Goal: Task Accomplishment & Management: Use online tool/utility

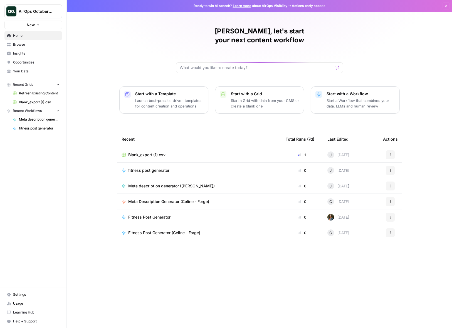
click at [49, 9] on span "AirOps October Cohort" at bounding box center [36, 12] width 34 height 6
click at [33, 51] on span "Smartsheet" at bounding box center [27, 51] width 20 height 6
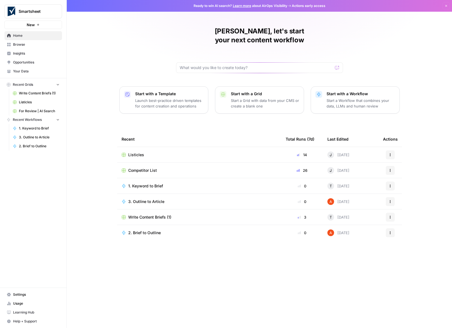
click at [133, 152] on span "Listicles" at bounding box center [136, 155] width 16 height 6
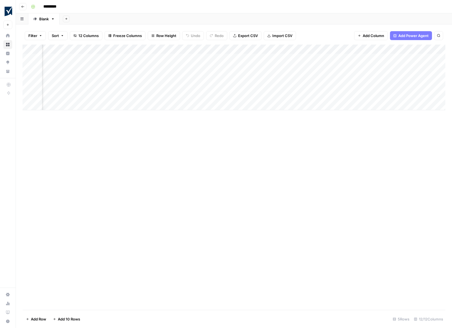
scroll to position [0, 192]
click at [355, 66] on div "Add Column" at bounding box center [234, 78] width 423 height 66
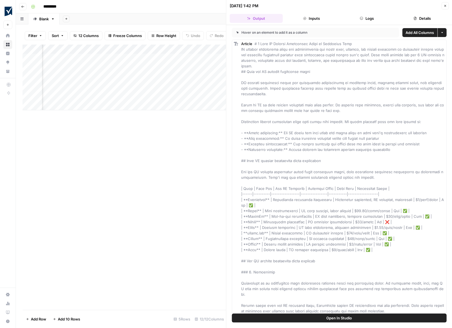
drag, startPoint x: 445, startPoint y: 6, endPoint x: 437, endPoint y: 7, distance: 8.2
click at [445, 6] on icon "button" at bounding box center [444, 5] width 3 height 3
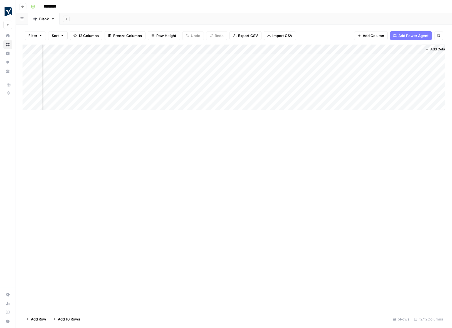
scroll to position [0, 296]
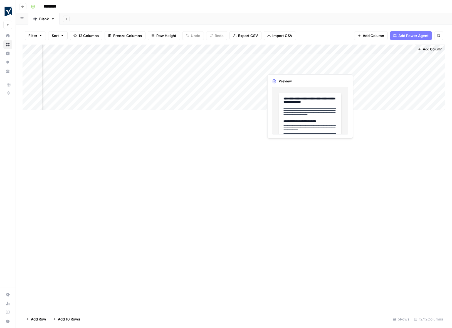
click at [286, 67] on div "Add Column" at bounding box center [234, 78] width 423 height 66
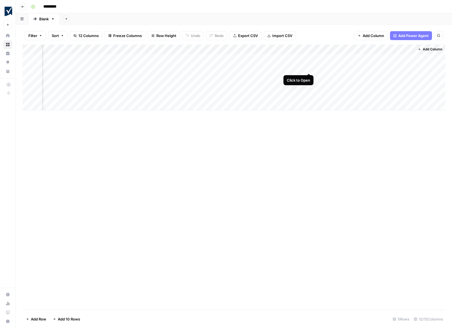
click at [308, 67] on div "Add Column" at bounding box center [234, 78] width 423 height 66
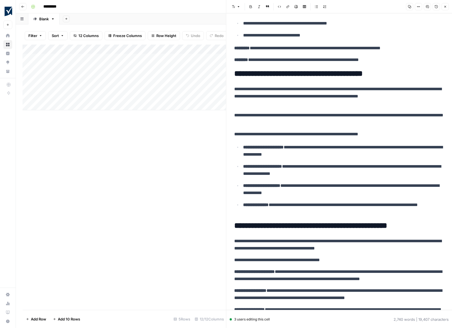
click at [445, 7] on icon "button" at bounding box center [444, 6] width 3 height 3
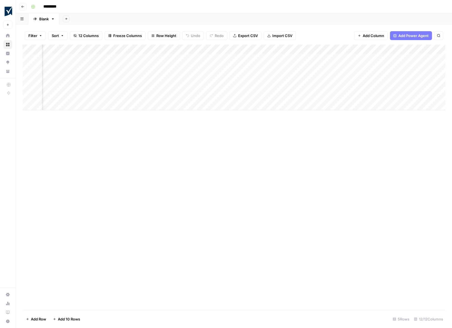
scroll to position [0, 61]
click at [177, 57] on div "Add Column" at bounding box center [234, 78] width 423 height 66
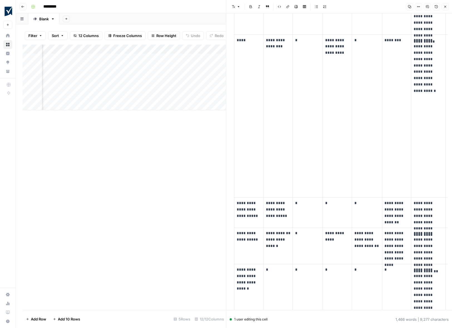
scroll to position [1363, 0]
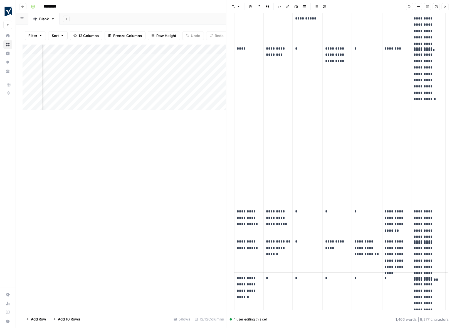
click at [123, 167] on div "Add Column" at bounding box center [125, 177] width 204 height 265
click at [445, 7] on icon "button" at bounding box center [444, 6] width 3 height 3
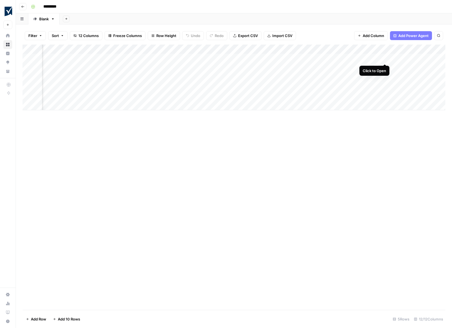
click at [385, 57] on div "Add Column" at bounding box center [234, 78] width 423 height 66
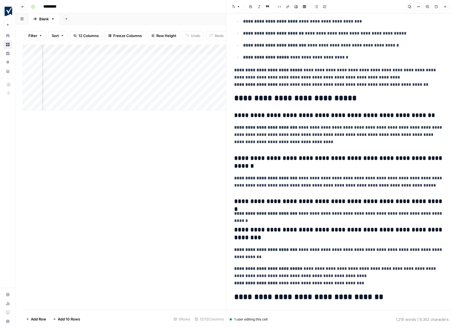
scroll to position [2167, 0]
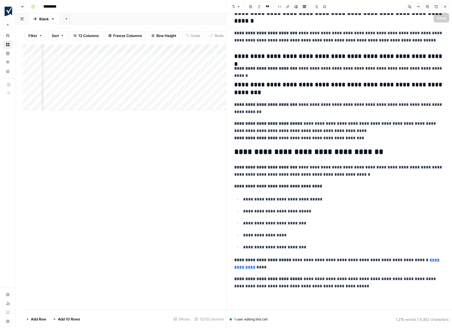
click at [443, 5] on icon "button" at bounding box center [444, 6] width 3 height 3
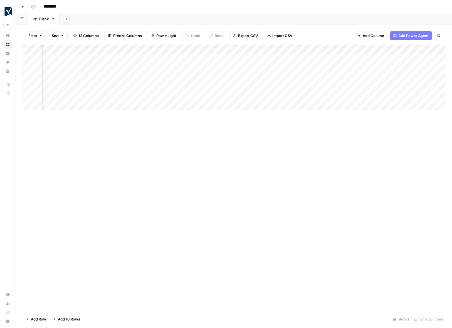
scroll to position [0, 112]
click at [382, 56] on div "Add Column" at bounding box center [234, 78] width 423 height 66
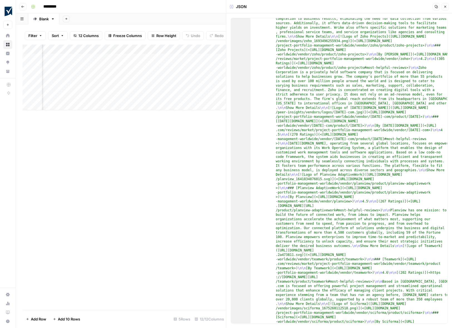
scroll to position [60, 0]
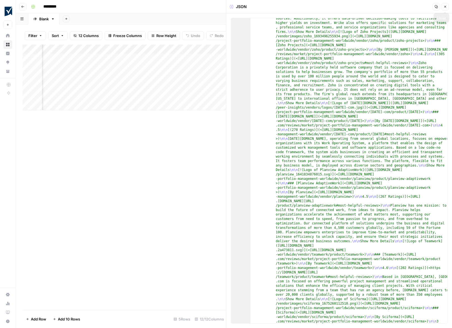
click at [444, 8] on icon "button" at bounding box center [444, 6] width 3 height 3
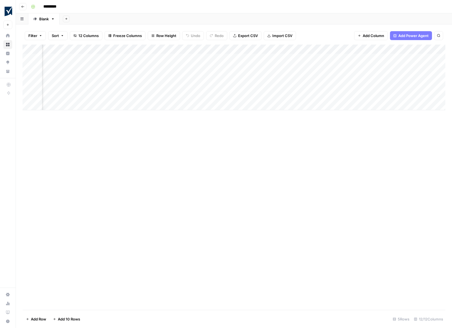
scroll to position [0, 169]
click at [378, 58] on div "Add Column" at bounding box center [234, 78] width 423 height 66
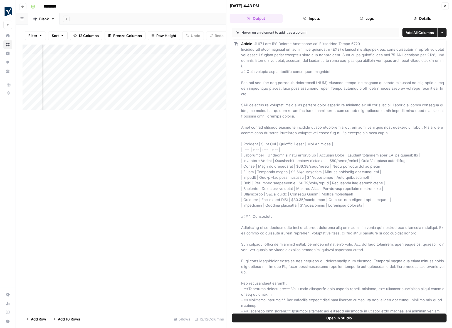
click at [310, 18] on button "Inputs" at bounding box center [311, 18] width 53 height 9
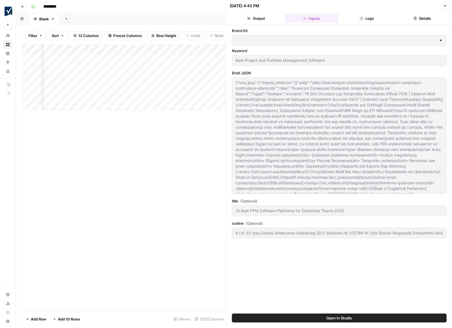
type input "Smartsheet"
click at [190, 14] on div "Add Sheet" at bounding box center [256, 18] width 392 height 11
click at [446, 4] on icon "button" at bounding box center [444, 5] width 3 height 3
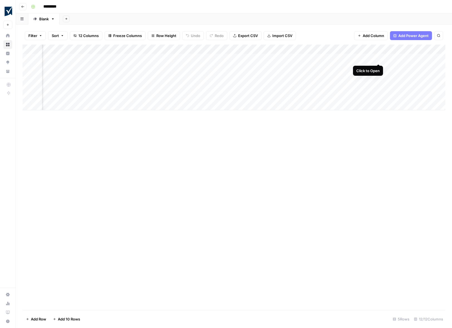
click at [379, 58] on div "Add Column" at bounding box center [234, 78] width 423 height 66
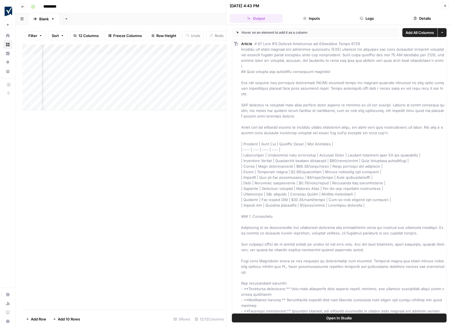
click at [149, 130] on div "Add Column" at bounding box center [125, 177] width 204 height 265
click at [444, 4] on icon "button" at bounding box center [444, 5] width 3 height 3
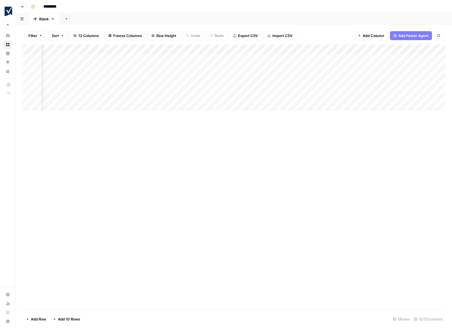
scroll to position [0, 246]
click at [356, 56] on div "Add Column" at bounding box center [234, 78] width 423 height 66
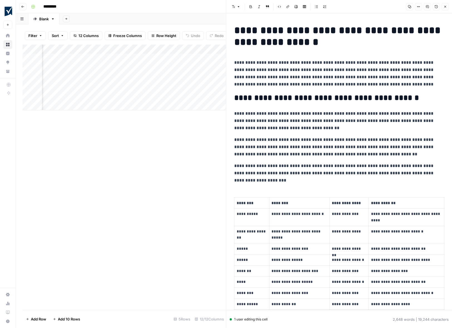
drag, startPoint x: 168, startPoint y: 8, endPoint x: 183, endPoint y: 9, distance: 14.8
click at [168, 8] on div "*********" at bounding box center [238, 6] width 418 height 9
drag, startPoint x: 446, startPoint y: 6, endPoint x: 407, endPoint y: 14, distance: 40.0
click at [446, 7] on span "Close" at bounding box center [446, 7] width 0 height 0
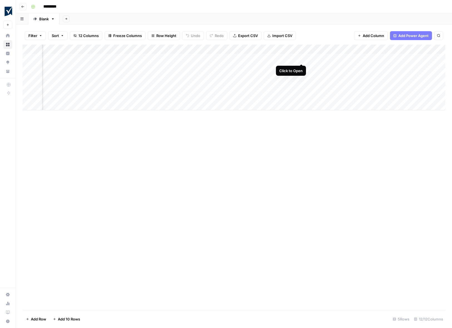
click at [301, 58] on div "Add Column" at bounding box center [234, 78] width 423 height 66
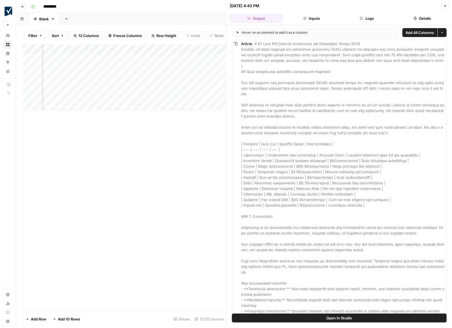
click at [311, 20] on button "Inputs" at bounding box center [311, 18] width 53 height 9
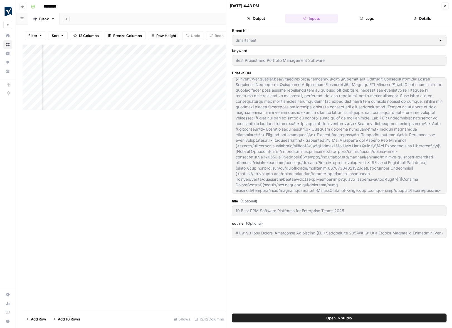
scroll to position [33, 0]
type input "# H1: 10 Best Project Portfolio Management (PPM) Software in [DATE]## H2: Best …"
click at [366, 18] on button "Logs" at bounding box center [366, 18] width 53 height 9
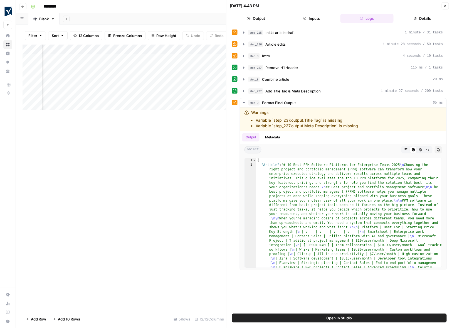
click at [430, 19] on button "Details" at bounding box center [422, 18] width 53 height 9
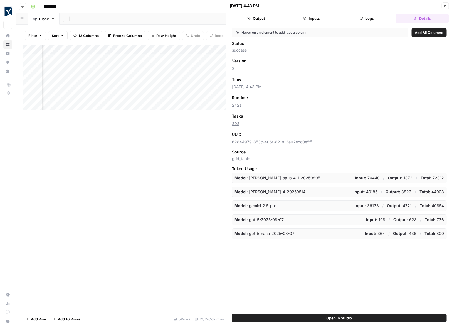
click at [312, 19] on button "Inputs" at bounding box center [311, 18] width 53 height 9
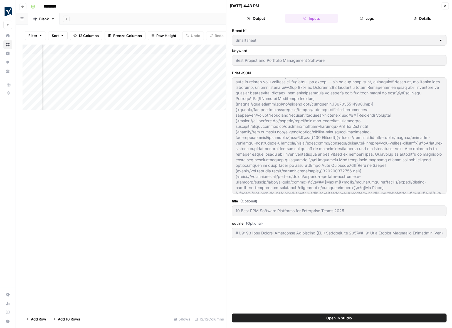
scroll to position [357, 0]
click at [258, 19] on button "Output" at bounding box center [256, 18] width 53 height 9
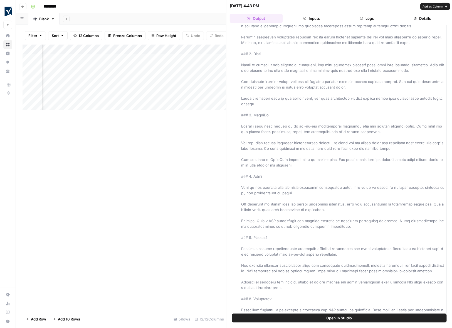
scroll to position [431, 0]
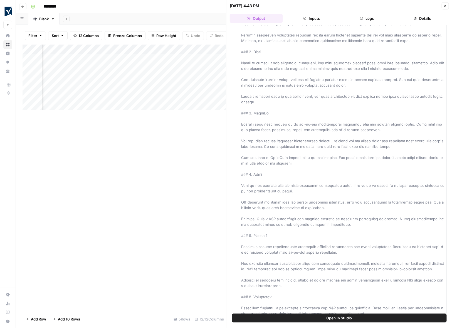
click at [160, 146] on div "Add Column" at bounding box center [125, 177] width 204 height 265
click at [443, 8] on button "Close" at bounding box center [444, 5] width 7 height 7
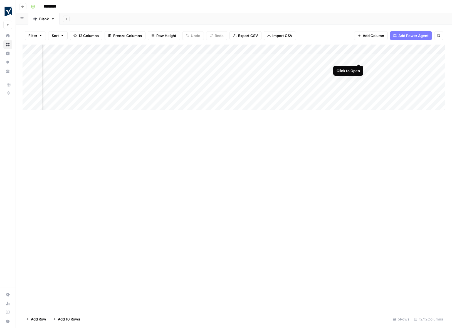
click at [359, 58] on div "Add Column" at bounding box center [234, 78] width 423 height 66
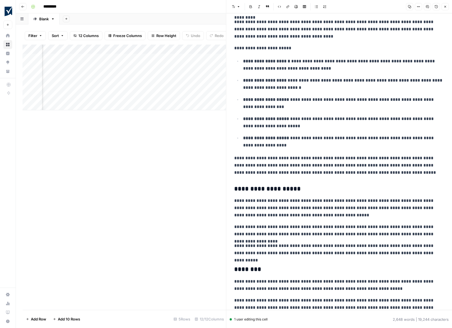
scroll to position [394, 0]
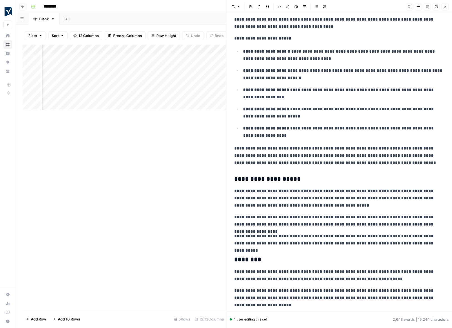
click at [164, 190] on div "Add Column" at bounding box center [125, 177] width 204 height 265
click at [443, 7] on icon "button" at bounding box center [444, 6] width 3 height 3
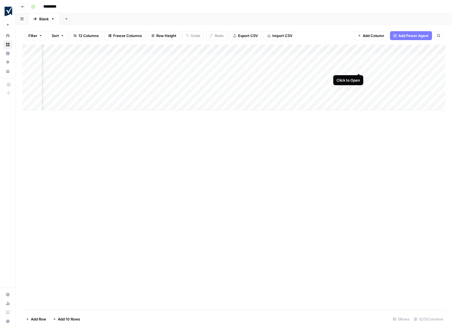
click at [358, 68] on div "Add Column" at bounding box center [234, 78] width 423 height 66
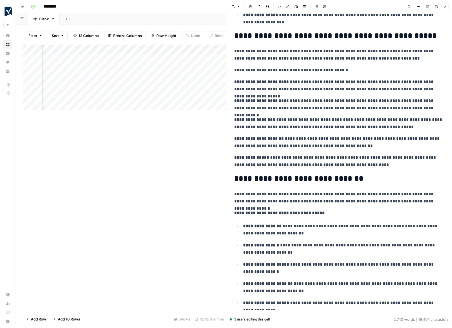
scroll to position [1868, 0]
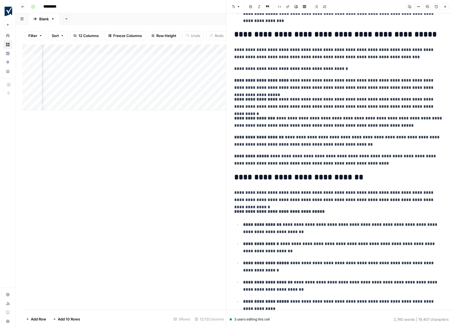
click at [105, 239] on div "Add Column" at bounding box center [125, 177] width 204 height 265
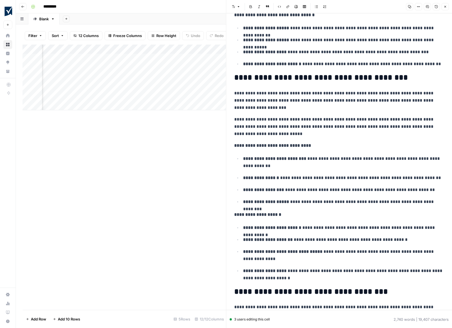
scroll to position [2185, 0]
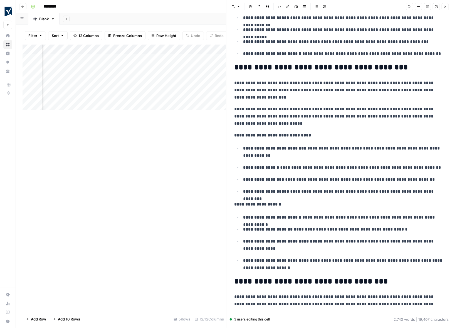
click at [179, 175] on div "Add Column" at bounding box center [125, 177] width 204 height 265
click at [442, 5] on button "Close" at bounding box center [444, 6] width 7 height 7
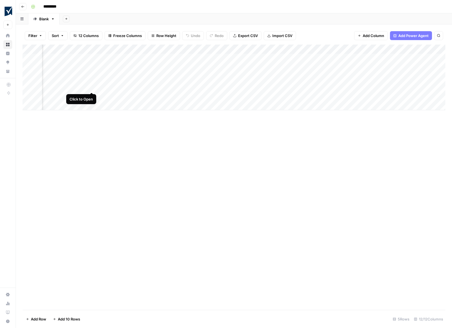
click at [92, 88] on div "Add Column" at bounding box center [234, 78] width 423 height 66
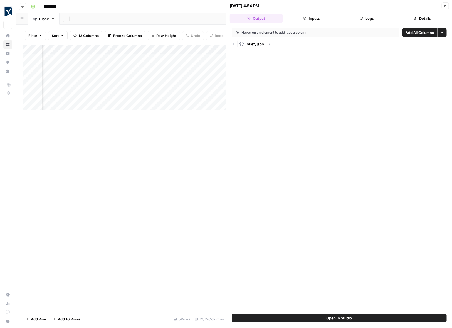
click at [310, 18] on button "Inputs" at bounding box center [311, 18] width 53 height 9
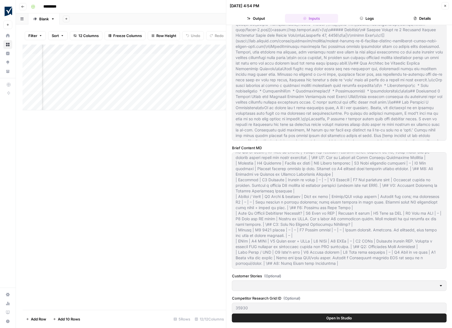
scroll to position [102, 0]
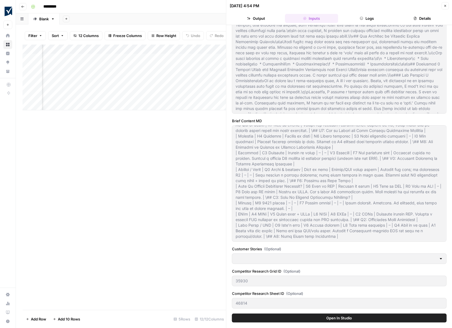
drag, startPoint x: 368, startPoint y: 19, endPoint x: 375, endPoint y: 19, distance: 7.3
click at [368, 19] on button "Logs" at bounding box center [366, 18] width 53 height 9
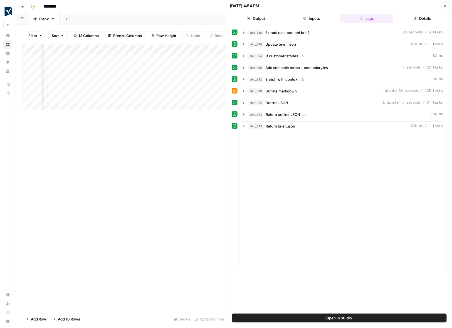
scroll to position [0, 0]
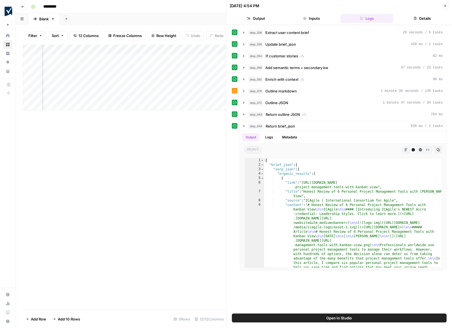
click at [416, 18] on icon "button" at bounding box center [415, 18] width 3 height 3
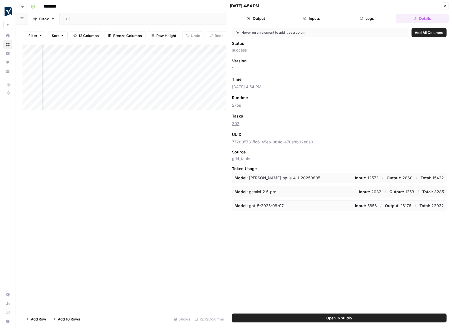
click at [370, 21] on button "Logs" at bounding box center [366, 18] width 53 height 9
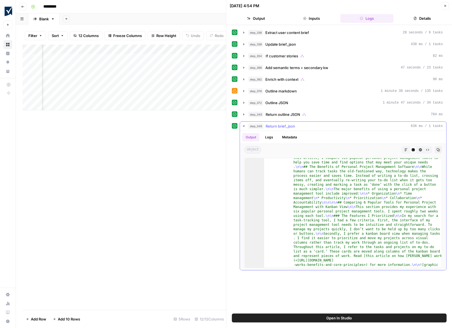
scroll to position [10, 0]
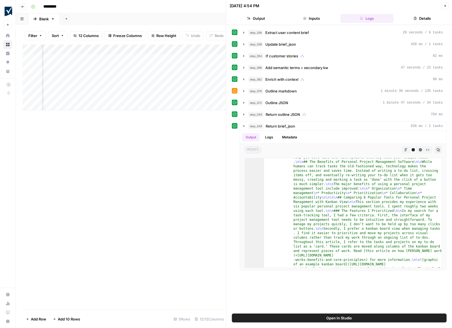
click at [314, 18] on button "Inputs" at bounding box center [311, 18] width 53 height 9
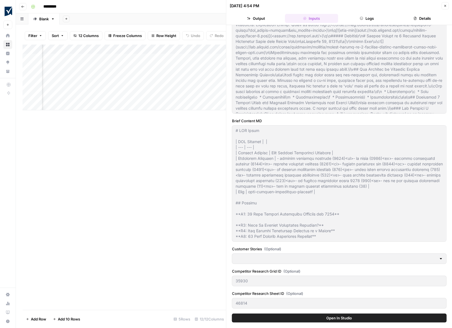
click at [254, 18] on button "Output" at bounding box center [256, 18] width 53 height 9
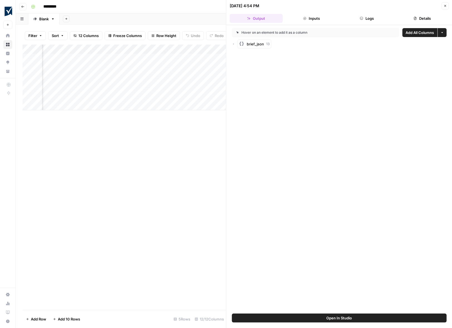
drag, startPoint x: 105, startPoint y: 183, endPoint x: 110, endPoint y: 123, distance: 59.8
click at [104, 182] on div "Add Column" at bounding box center [125, 177] width 204 height 265
drag, startPoint x: 445, startPoint y: 4, endPoint x: 441, endPoint y: 6, distance: 4.1
click at [445, 4] on icon "button" at bounding box center [444, 5] width 3 height 3
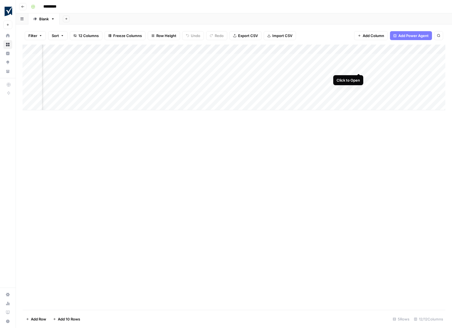
click at [358, 69] on div "Add Column" at bounding box center [234, 78] width 423 height 66
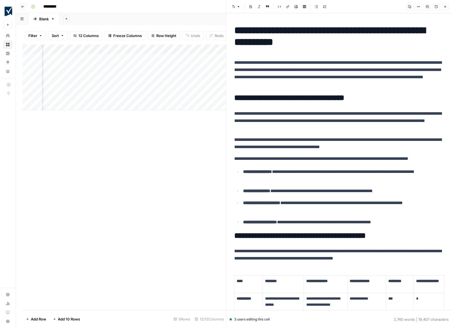
drag, startPoint x: 443, startPoint y: 6, endPoint x: 423, endPoint y: 20, distance: 24.5
click at [443, 6] on button "Close" at bounding box center [444, 6] width 7 height 7
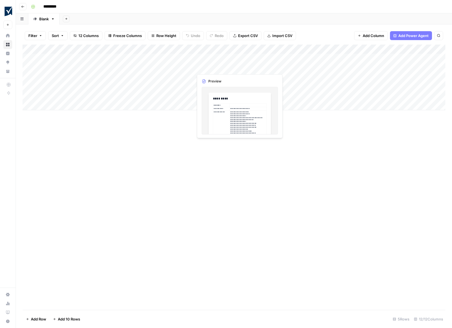
click at [229, 66] on div "Add Column" at bounding box center [234, 78] width 423 height 66
click at [240, 67] on div "Add Column" at bounding box center [234, 78] width 423 height 66
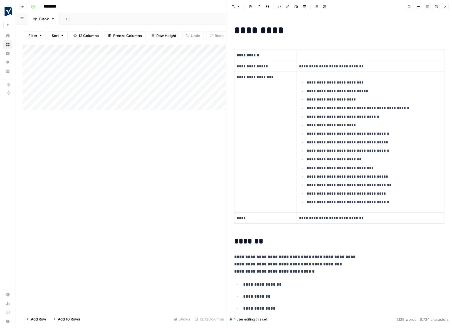
drag, startPoint x: 445, startPoint y: 6, endPoint x: 426, endPoint y: 16, distance: 21.6
click at [445, 6] on icon "button" at bounding box center [444, 6] width 3 height 3
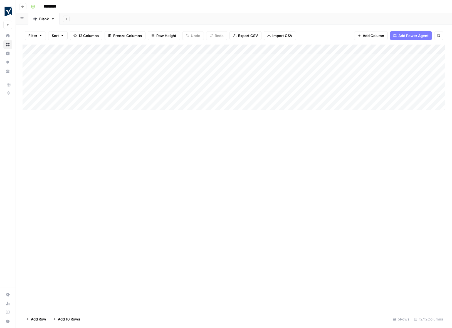
click at [87, 57] on div "Add Column" at bounding box center [234, 78] width 423 height 66
